Goal: Check status

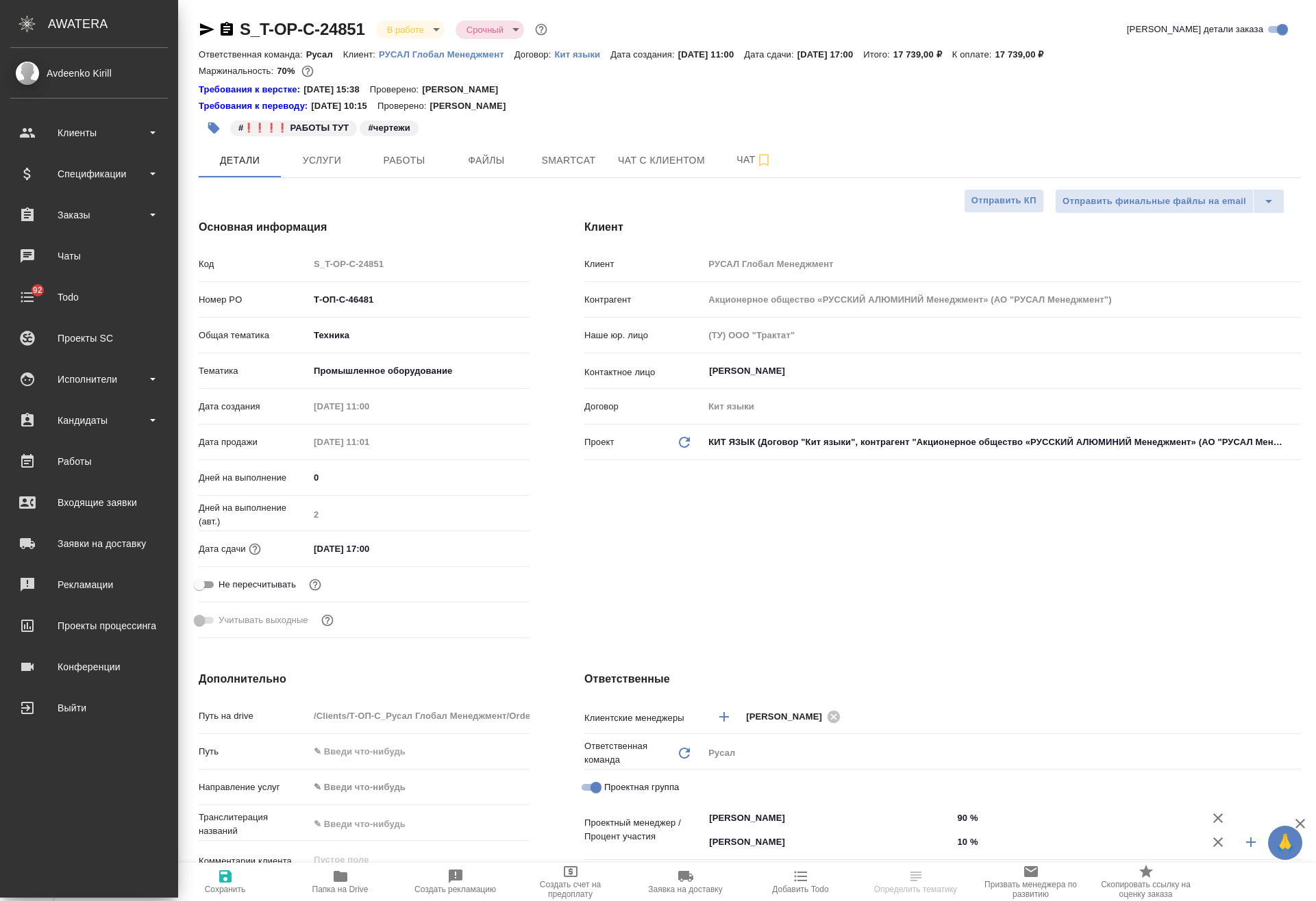
select select "RU"
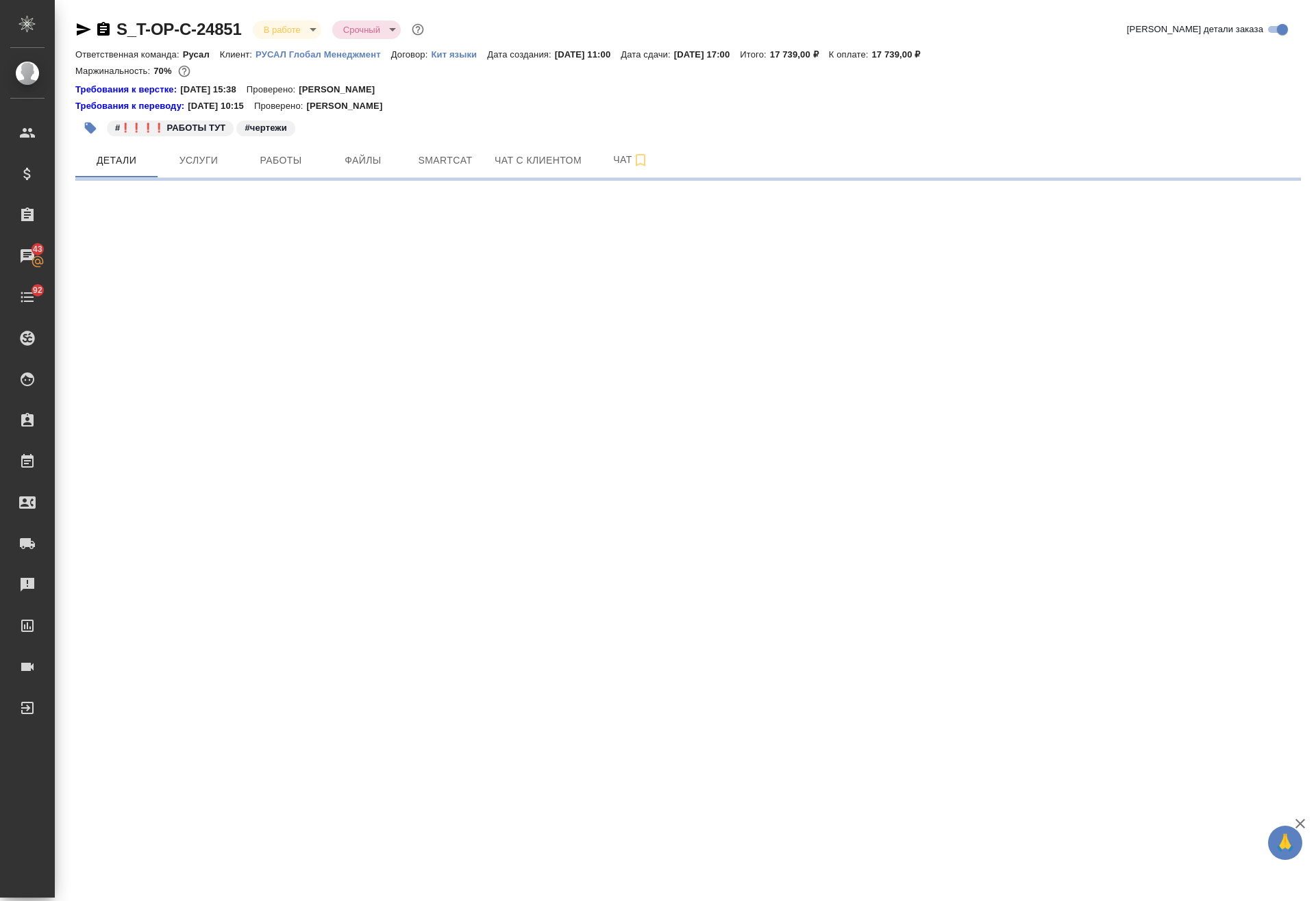
select select "RU"
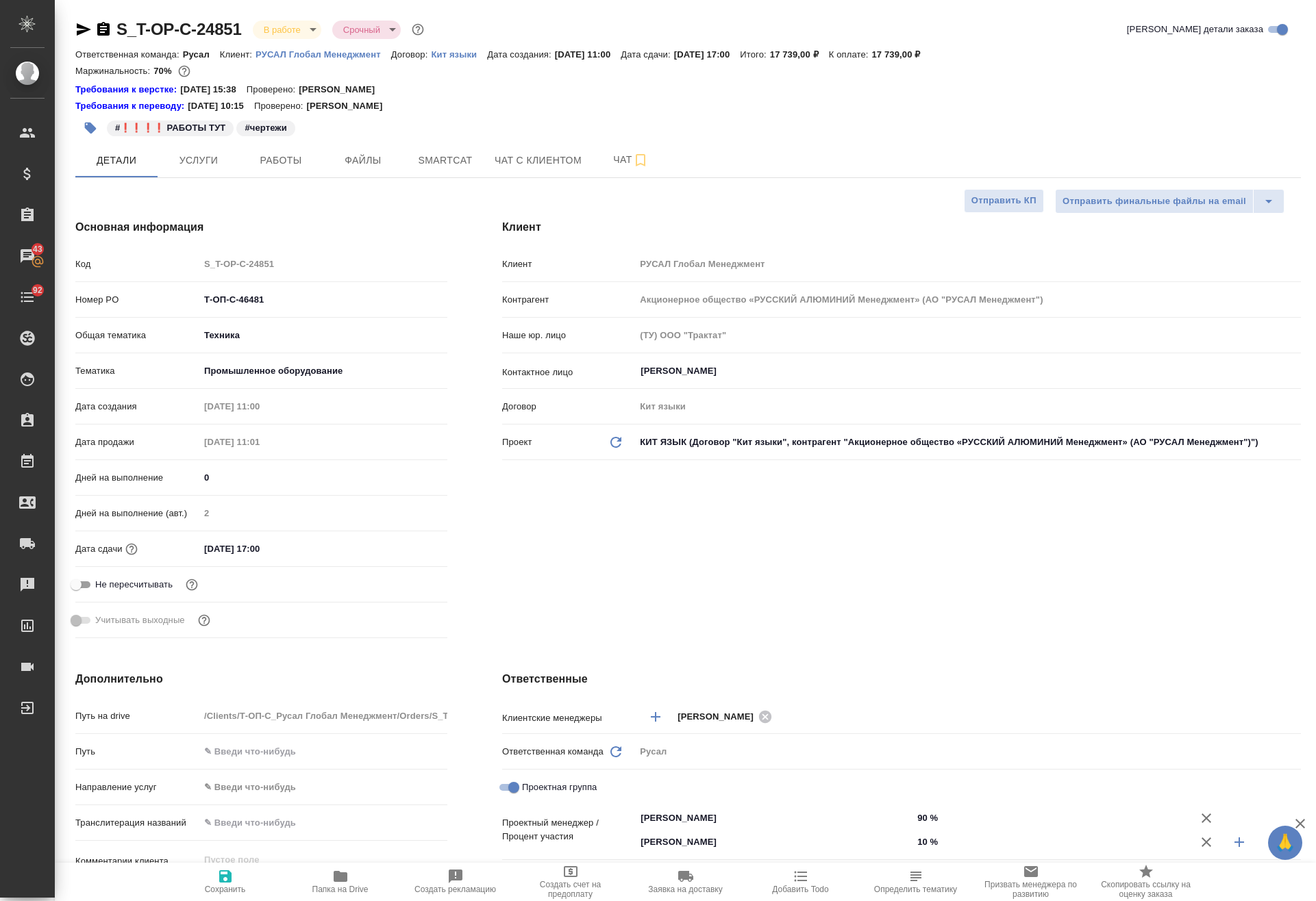
type textarea "x"
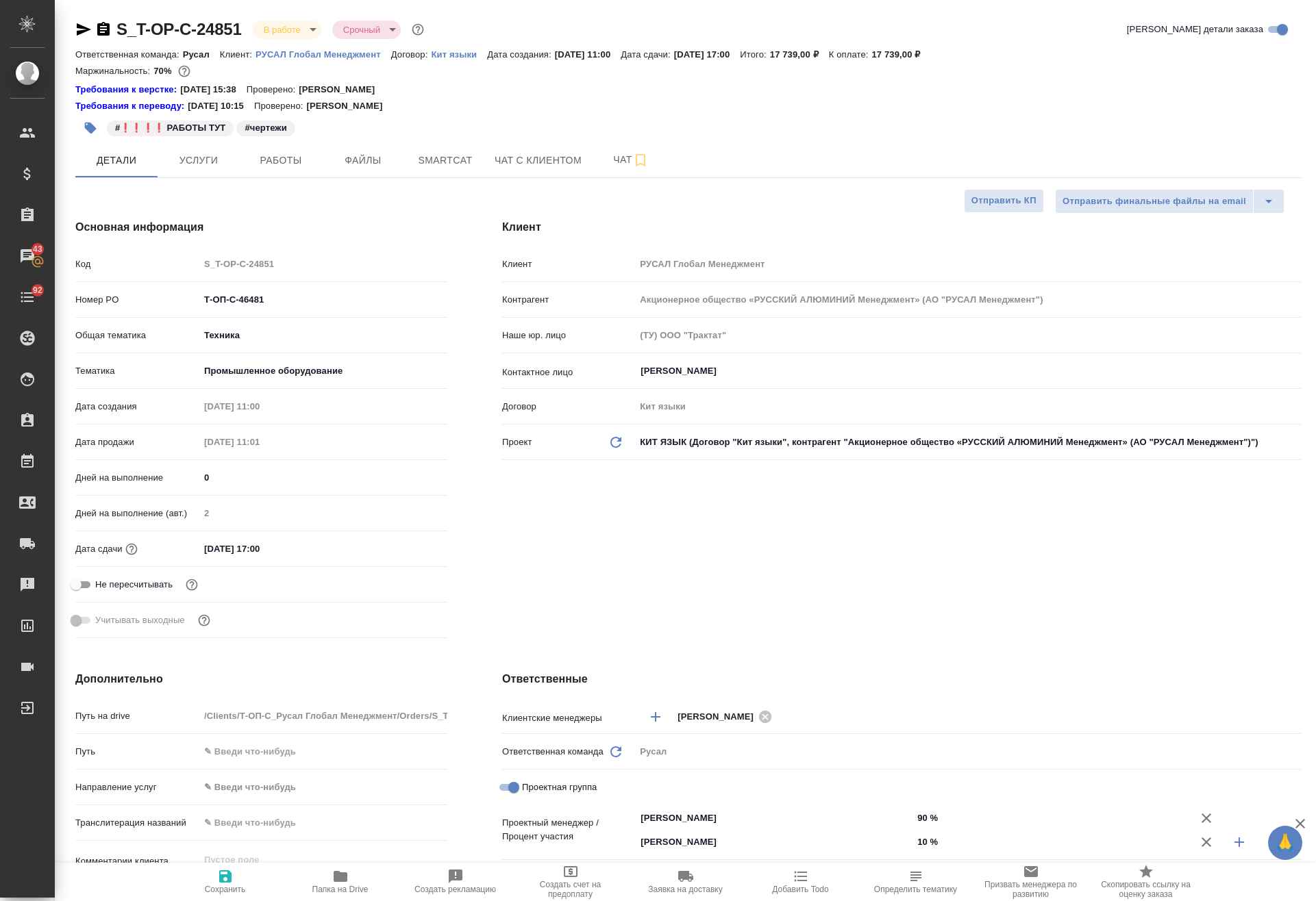
type textarea "x"
click at [283, 158] on span "Работы" at bounding box center [280, 160] width 65 height 17
click at [278, 166] on span "Работы" at bounding box center [280, 160] width 65 height 17
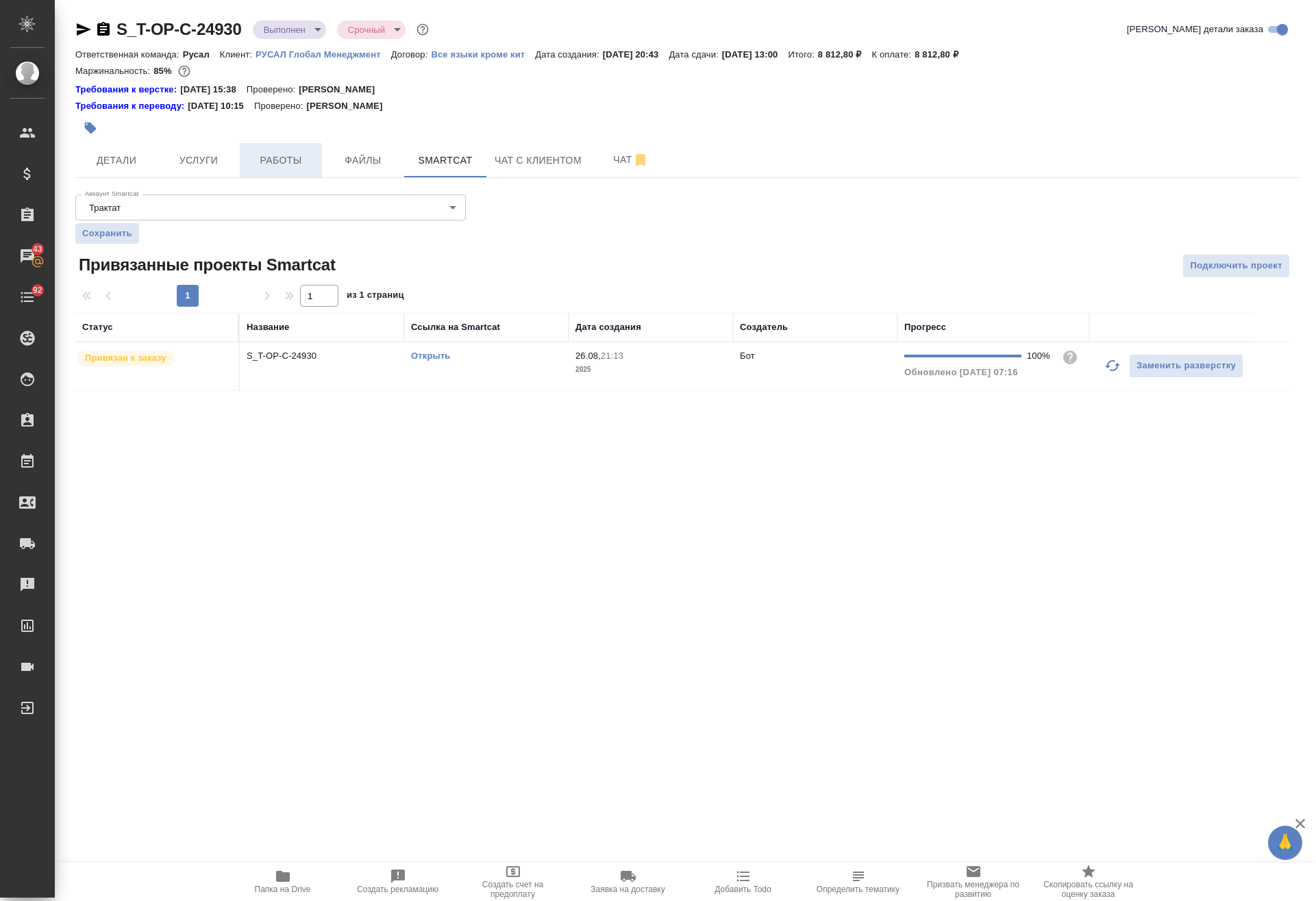
click at [296, 164] on span "Работы" at bounding box center [280, 160] width 65 height 17
